Goal: Transaction & Acquisition: Book appointment/travel/reservation

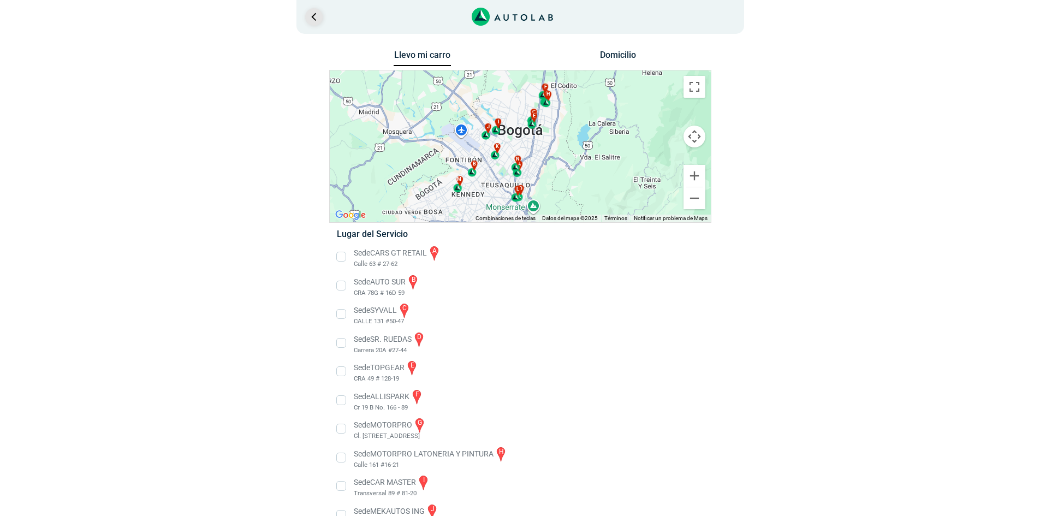
click at [313, 15] on link "Ir al paso anterior" at bounding box center [313, 16] width 17 height 17
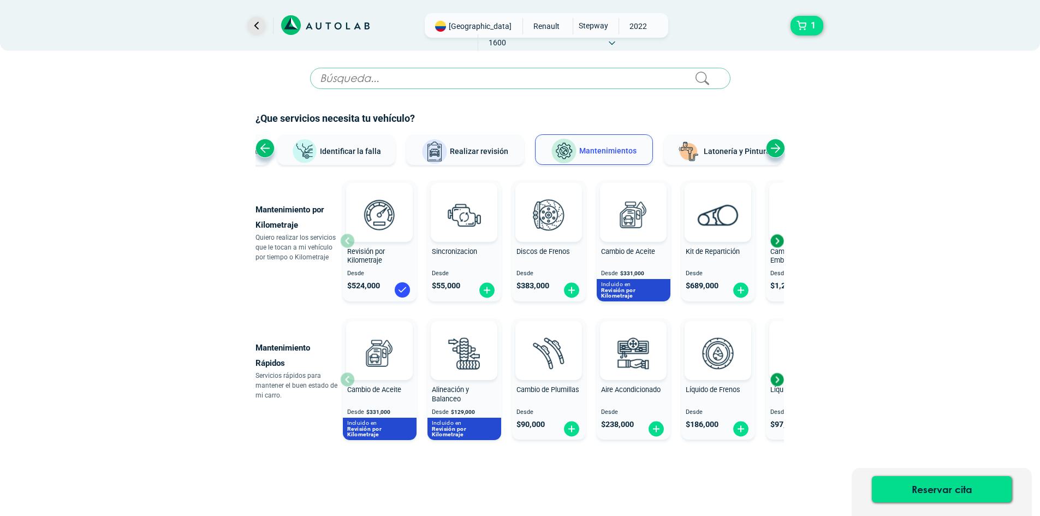
click at [253, 27] on link "Ir al paso anterior" at bounding box center [255, 25] width 17 height 17
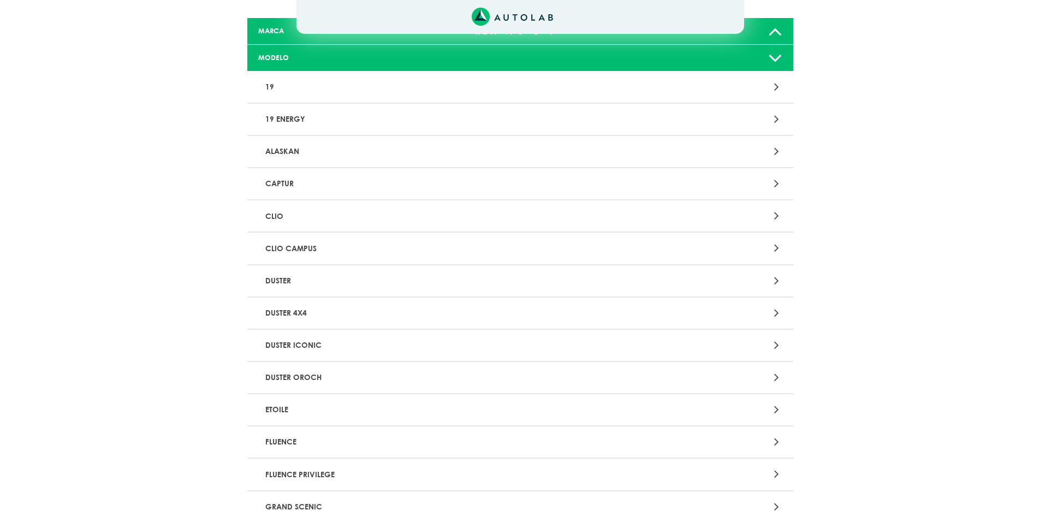
scroll to position [1007, 0]
